Goal: Task Accomplishment & Management: Use online tool/utility

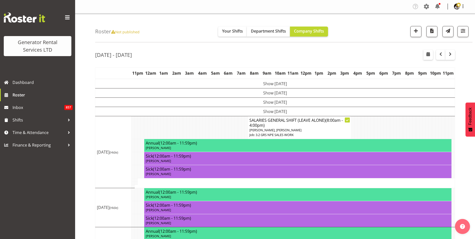
click at [322, 191] on h4 "Annual (12:00am - 11:59pm)" at bounding box center [298, 191] width 304 height 5
click at [466, 29] on button "button" at bounding box center [462, 31] width 11 height 11
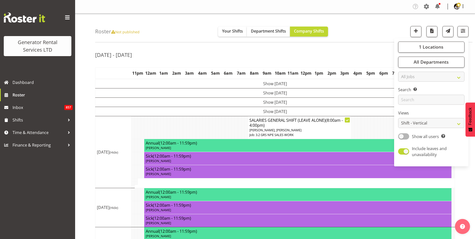
click at [423, 82] on div "1 Locations Clear GRS [GEOGRAPHIC_DATA] GRS Hastings [GEOGRAPHIC_DATA] GRS [GEO…" at bounding box center [431, 102] width 74 height 124
click at [425, 79] on select "All Jobs All Jobs 1.1 GRS AKL RENTALS 1.1 GRS AKL RENTALS AC 1.1 GRS AKL RENTAL…" at bounding box center [431, 77] width 66 height 10
select select "880"
click at [398, 72] on select "All Jobs All Jobs 1.1 GRS AKL RENTALS 1.1 GRS AKL RENTALS AC 1.1 GRS AKL RENTAL…" at bounding box center [431, 77] width 66 height 10
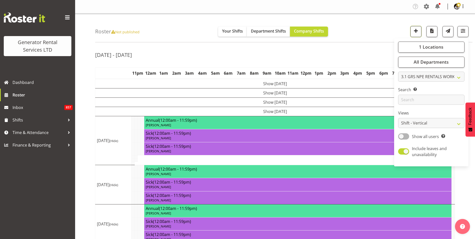
click at [418, 31] on span "button" at bounding box center [415, 31] width 7 height 7
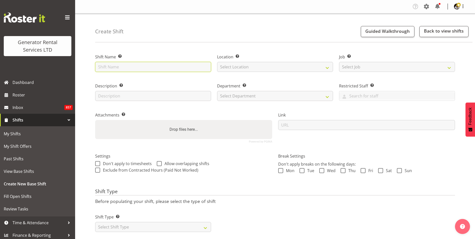
click at [107, 68] on input "text" at bounding box center [153, 67] width 116 height 10
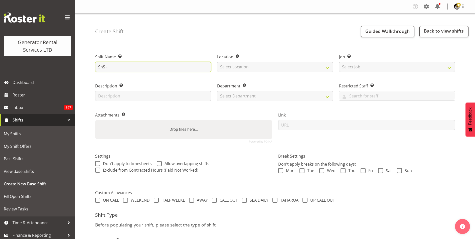
drag, startPoint x: 106, startPoint y: 67, endPoint x: 53, endPoint y: 71, distance: 52.9
click at [53, 71] on div "Generator Rental Services LTD Dashboard Roster Inbox 857 Shifts My Shifts My Sh…" at bounding box center [237, 133] width 475 height 267
type input "E"
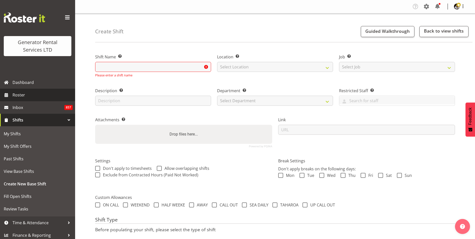
click at [27, 95] on span "Roster" at bounding box center [43, 95] width 60 height 8
